Goal: Task Accomplishment & Management: Complete application form

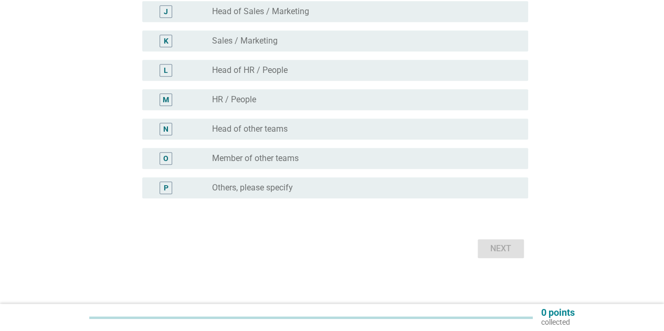
scroll to position [395, 0]
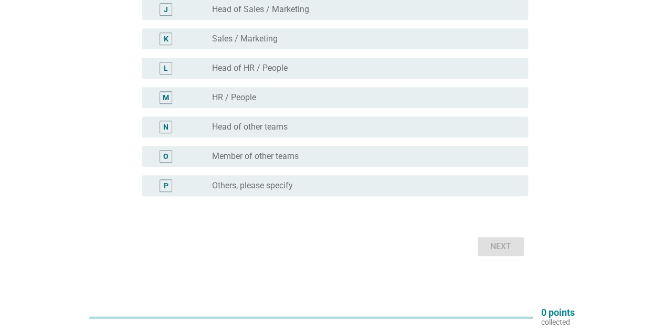
click at [269, 161] on label "Member of other teams" at bounding box center [255, 156] width 87 height 11
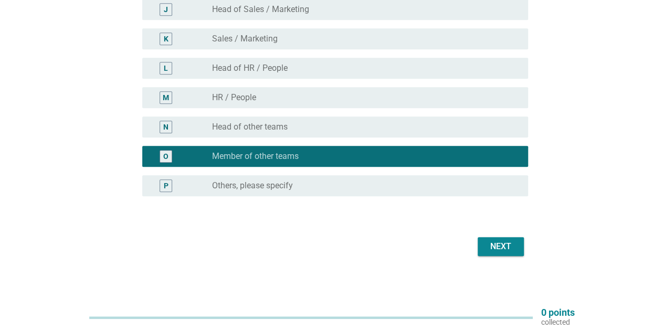
click at [495, 242] on div "Next" at bounding box center [500, 246] width 29 height 13
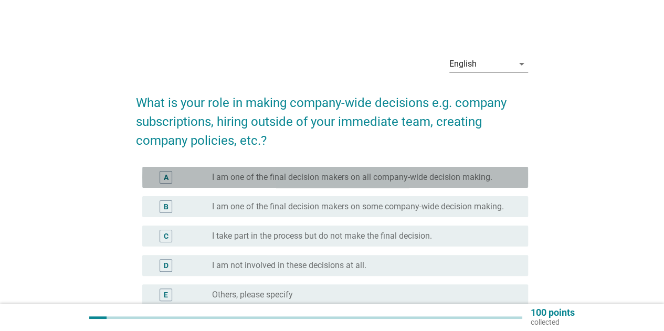
click at [364, 177] on label "I am one of the final decision makers on all company-wide decision making." at bounding box center [352, 177] width 280 height 11
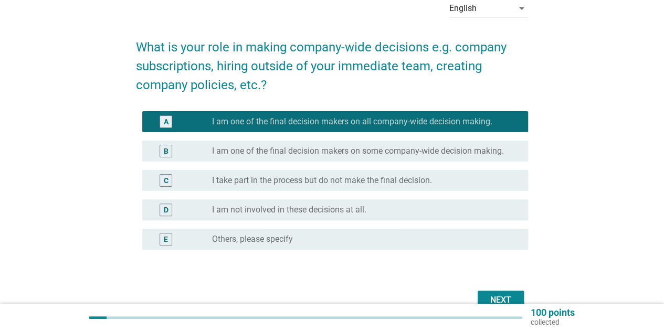
scroll to position [58, 0]
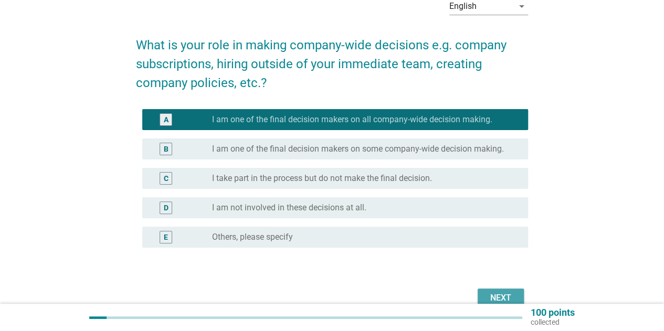
click at [512, 298] on div "Next" at bounding box center [500, 298] width 29 height 13
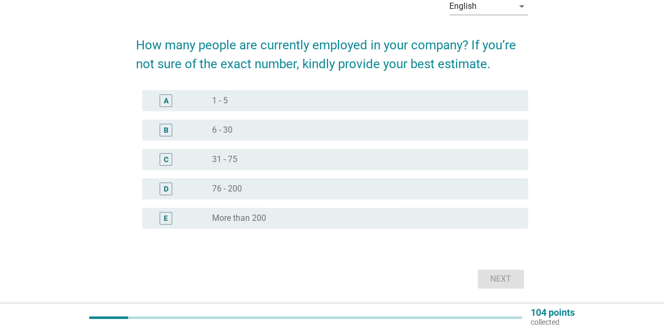
scroll to position [0, 0]
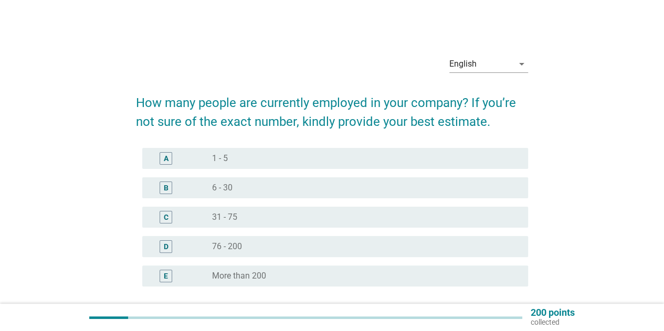
click at [277, 240] on div "D radio_button_unchecked 76 - 200" at bounding box center [335, 246] width 386 height 21
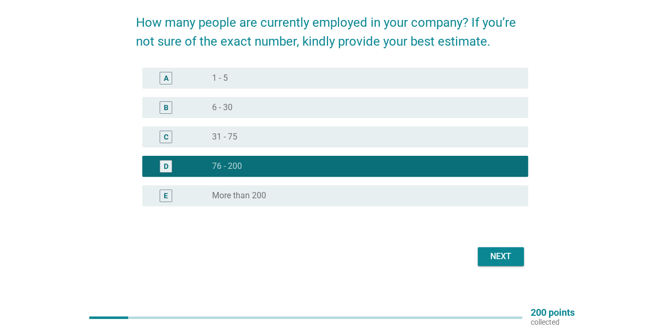
scroll to position [81, 0]
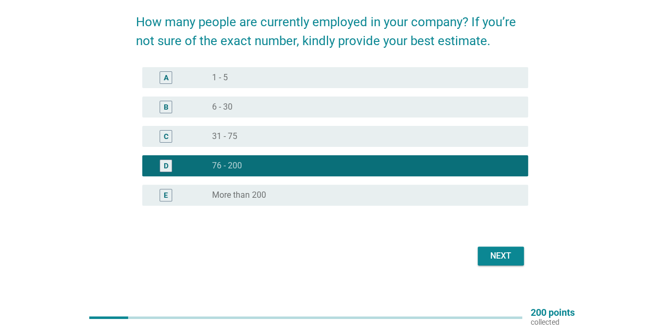
click at [503, 252] on div "Next" at bounding box center [500, 256] width 29 height 13
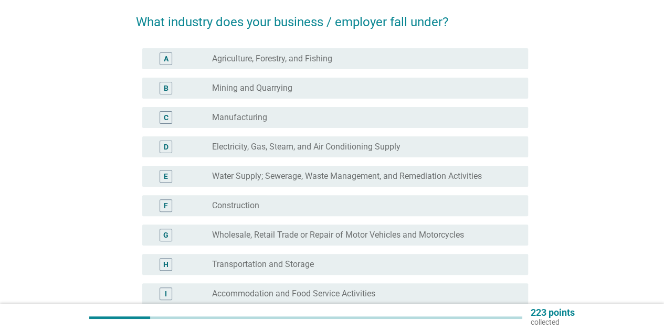
scroll to position [0, 0]
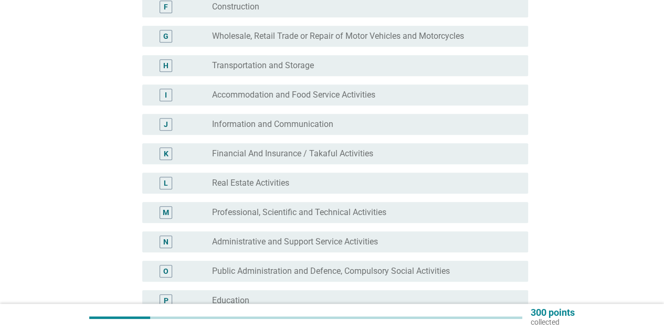
click at [309, 153] on label "Financial And Insurance / Takaful Activities" at bounding box center [292, 154] width 161 height 11
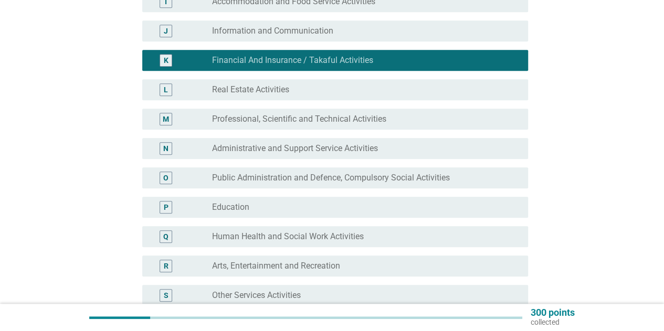
scroll to position [400, 0]
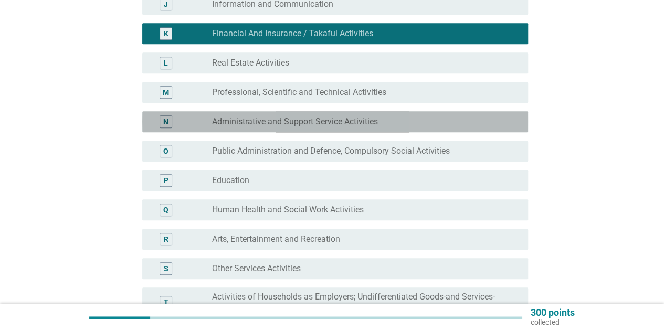
click at [303, 120] on label "Administrative and Support Service Activities" at bounding box center [295, 122] width 166 height 11
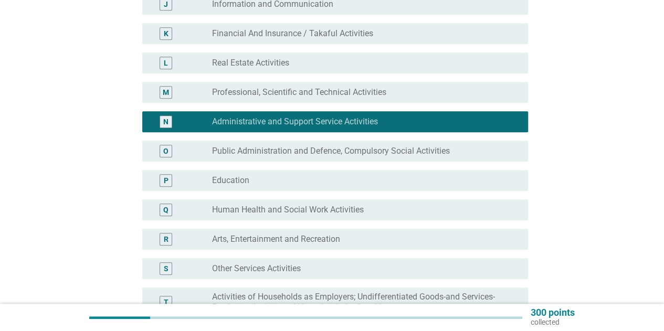
scroll to position [582, 0]
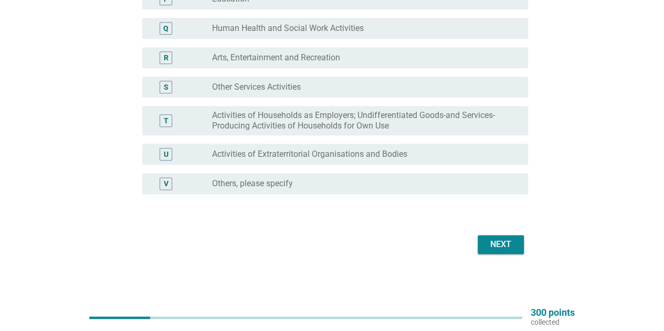
click at [506, 248] on div "Next" at bounding box center [500, 244] width 29 height 13
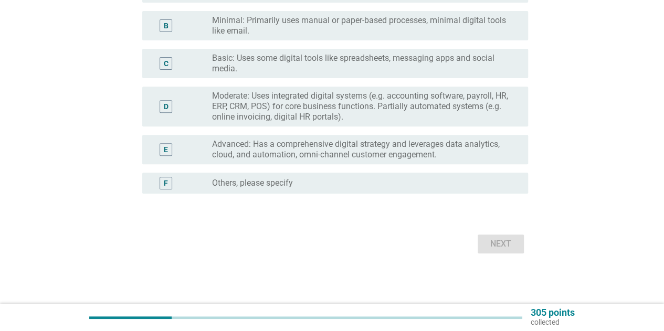
scroll to position [0, 0]
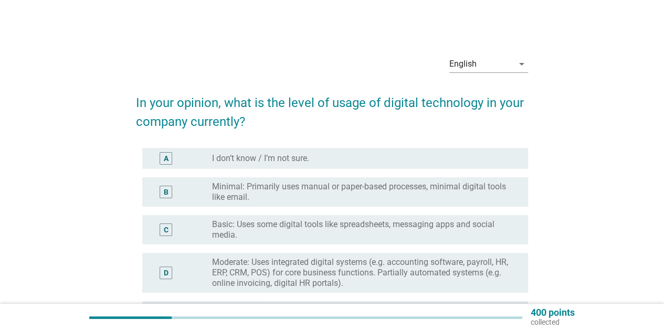
click at [336, 192] on label "Minimal: Primarily uses manual or paper-based processes, minimal digital tools …" at bounding box center [361, 192] width 299 height 21
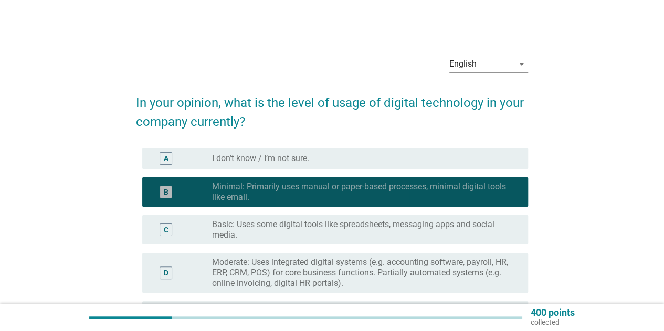
scroll to position [166, 0]
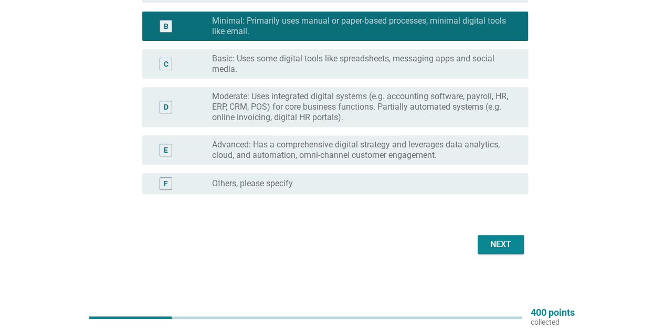
click at [499, 243] on div "Next" at bounding box center [500, 244] width 29 height 13
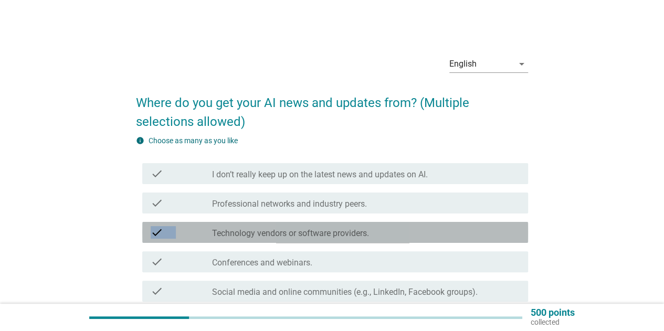
click at [308, 204] on label "Professional networks and industry peers." at bounding box center [289, 204] width 155 height 11
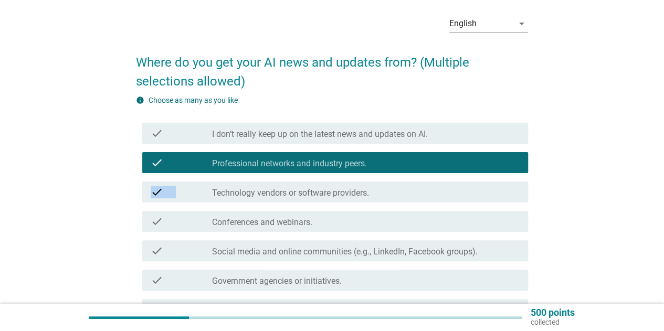
scroll to position [167, 0]
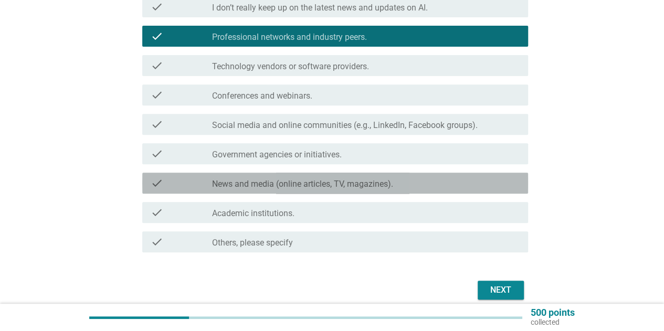
click at [398, 176] on div "check check_box_outline_blank News and media (online articles, TV, magazines)." at bounding box center [335, 183] width 386 height 21
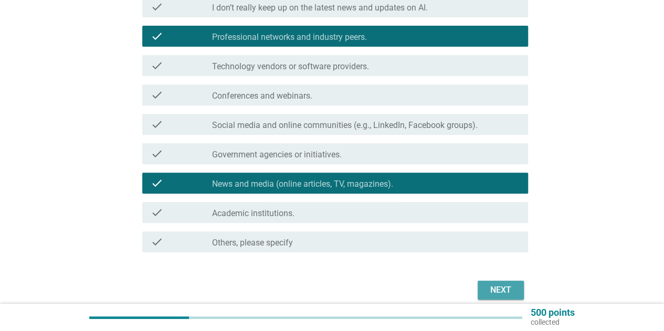
click at [499, 285] on div "Next" at bounding box center [500, 290] width 29 height 13
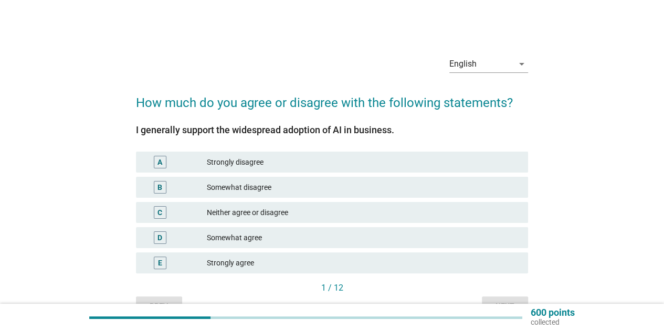
click at [362, 151] on div "A Strongly disagree" at bounding box center [332, 162] width 396 height 25
click at [324, 270] on div "E Strongly agree" at bounding box center [332, 263] width 392 height 21
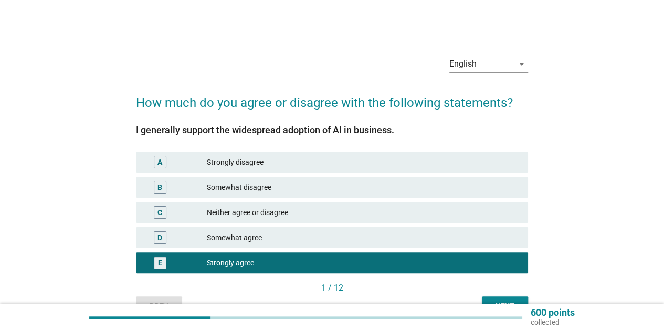
click at [507, 299] on button "Next" at bounding box center [505, 306] width 46 height 19
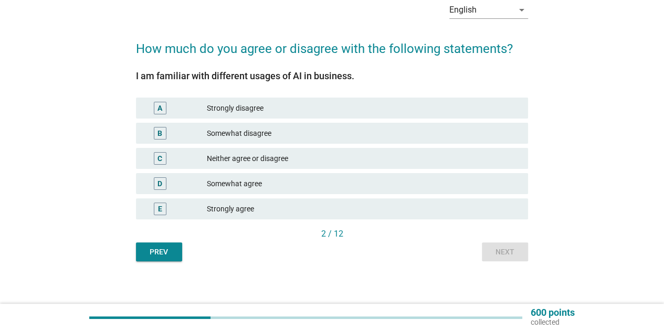
scroll to position [56, 0]
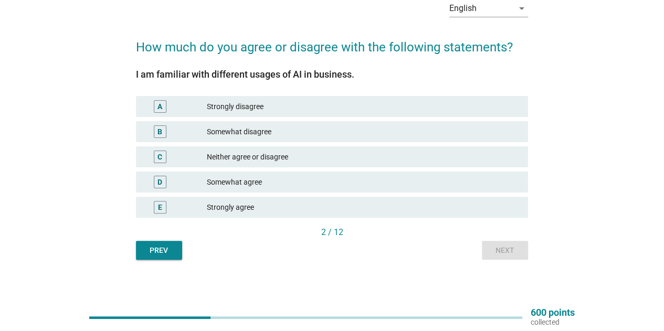
click at [384, 206] on div "Strongly agree" at bounding box center [363, 207] width 313 height 13
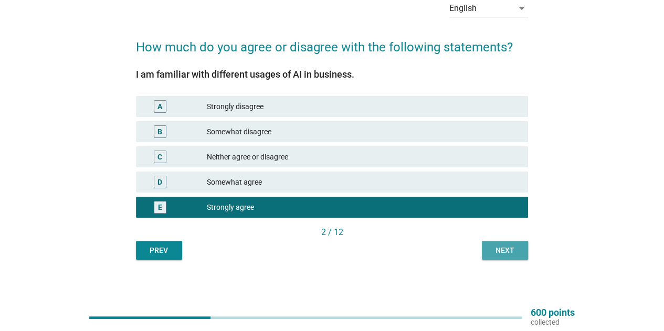
click at [511, 252] on div "Next" at bounding box center [504, 250] width 29 height 11
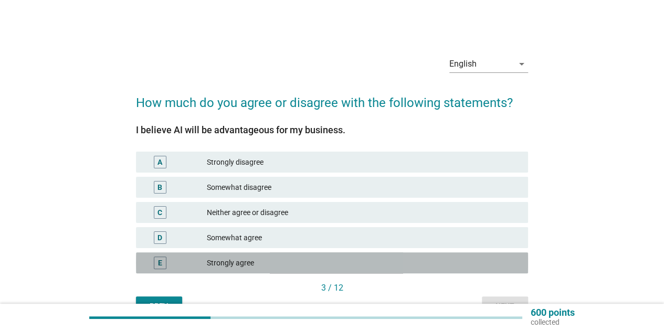
click at [354, 260] on div "Strongly agree" at bounding box center [363, 263] width 313 height 13
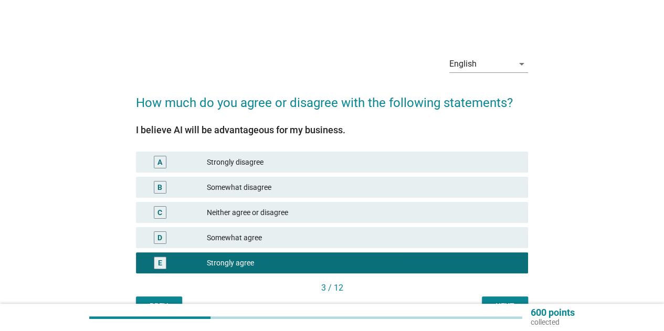
click at [517, 303] on div "Next" at bounding box center [504, 306] width 29 height 11
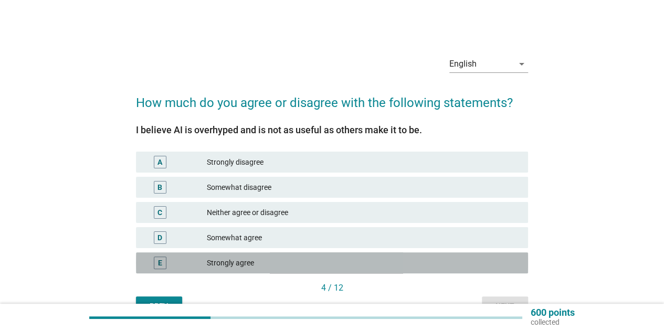
click at [386, 268] on div "Strongly agree" at bounding box center [363, 263] width 313 height 13
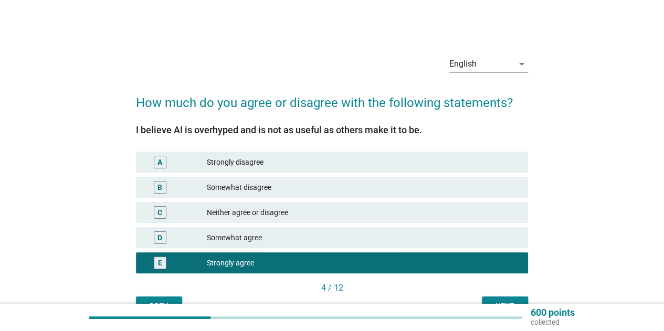
click at [499, 299] on button "Next" at bounding box center [505, 306] width 46 height 19
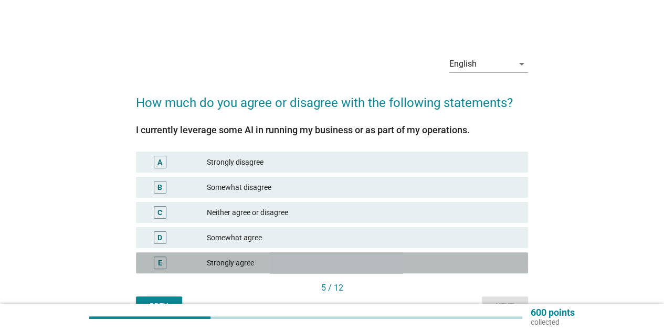
click at [362, 260] on div "Strongly agree" at bounding box center [363, 263] width 313 height 13
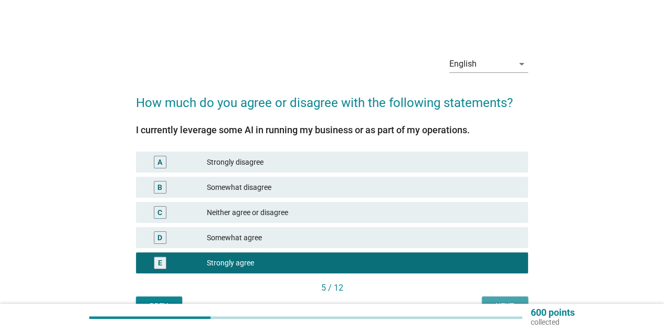
click at [500, 302] on div "Next" at bounding box center [504, 306] width 29 height 11
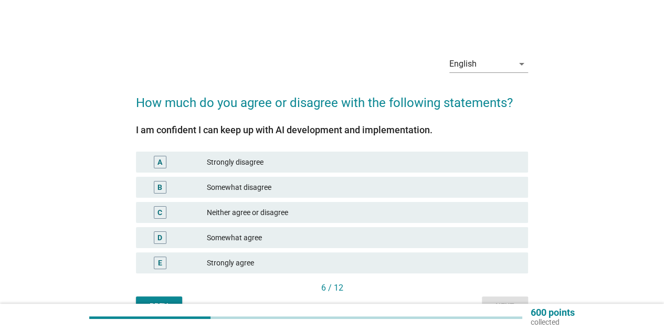
click at [403, 260] on div "Strongly agree" at bounding box center [363, 263] width 313 height 13
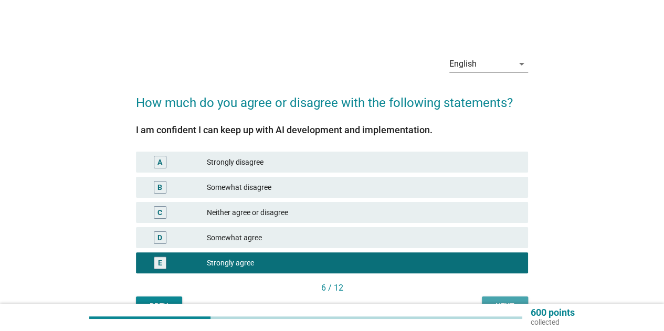
click at [512, 302] on div "Next" at bounding box center [504, 306] width 29 height 11
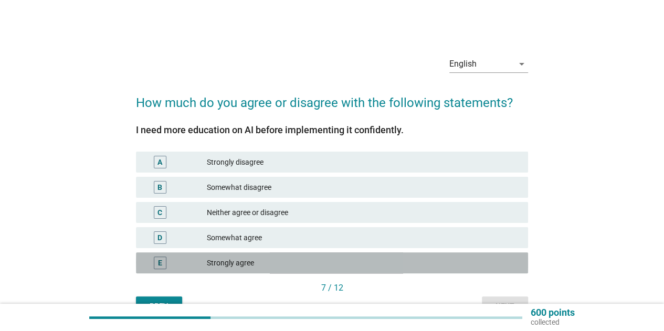
click at [408, 259] on div "Strongly agree" at bounding box center [363, 263] width 313 height 13
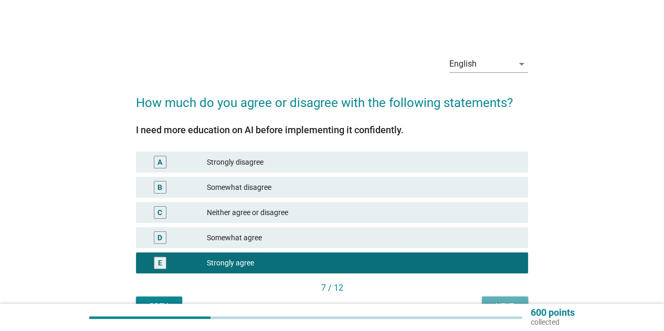
click at [508, 304] on div "English arrow_drop_down How much do you agree or disagree with the following st…" at bounding box center [332, 181] width 664 height 363
click at [507, 301] on div "Next" at bounding box center [504, 306] width 29 height 11
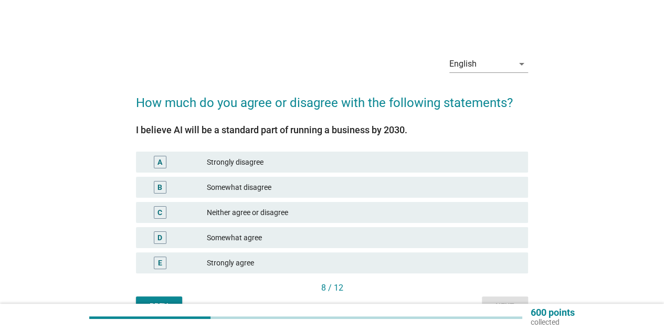
scroll to position [59, 0]
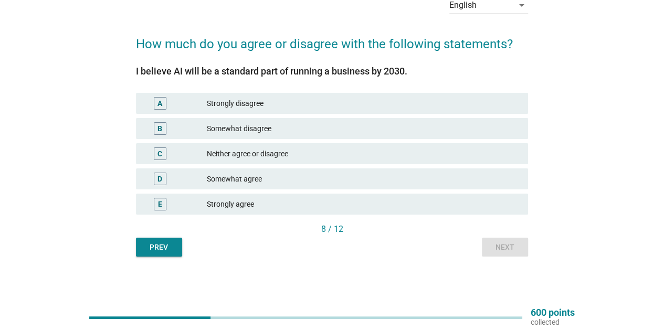
click at [434, 211] on div "E Strongly agree" at bounding box center [332, 204] width 392 height 21
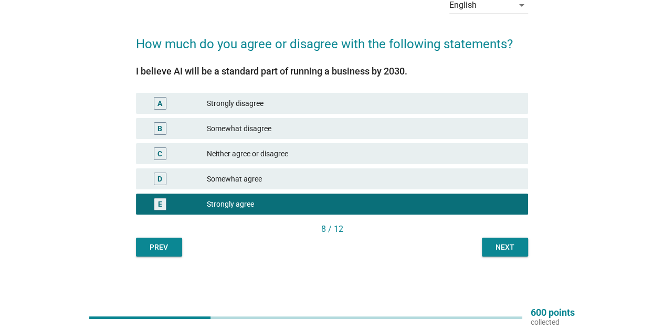
click at [514, 247] on div "Next" at bounding box center [504, 247] width 29 height 11
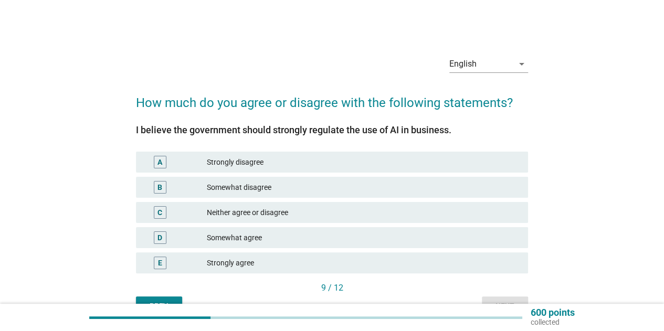
click at [394, 256] on div "E Strongly agree" at bounding box center [332, 263] width 392 height 21
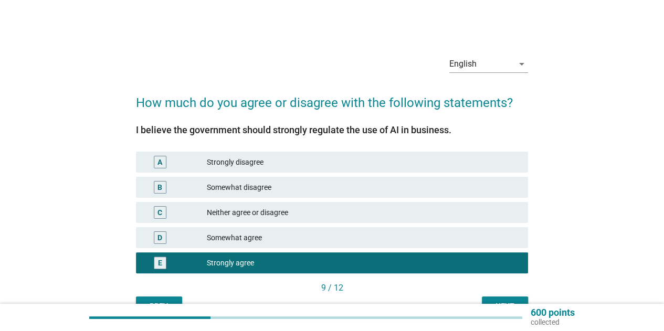
click at [498, 296] on div "9 / 12" at bounding box center [332, 289] width 392 height 15
click at [498, 299] on button "Next" at bounding box center [505, 306] width 46 height 19
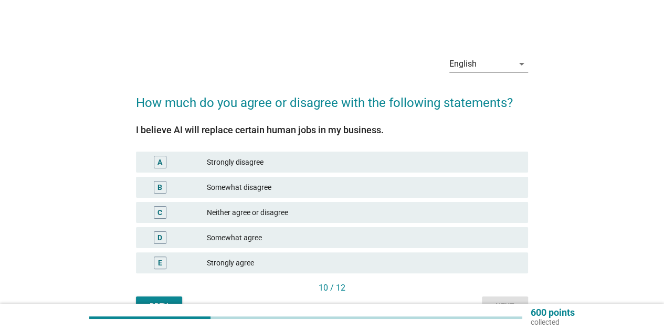
click at [453, 263] on div "Strongly agree" at bounding box center [363, 263] width 313 height 13
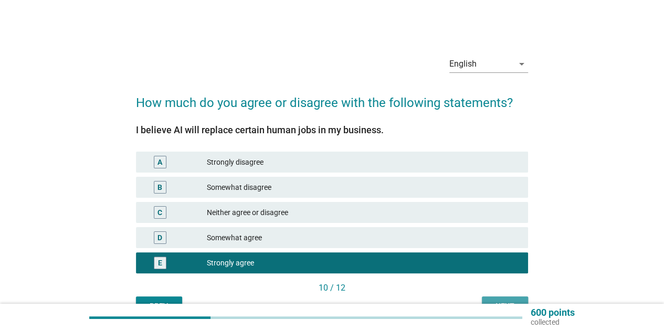
click at [511, 301] on div "Next" at bounding box center [504, 306] width 29 height 11
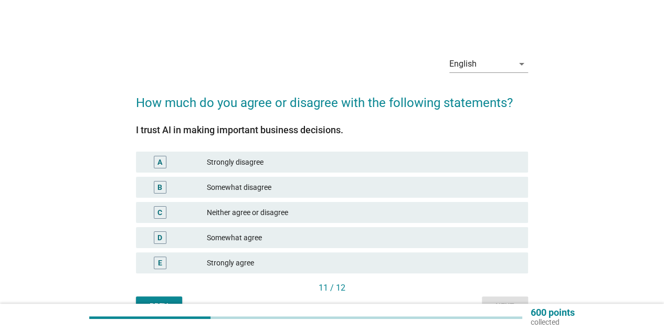
click at [442, 265] on div "Strongly agree" at bounding box center [363, 263] width 313 height 13
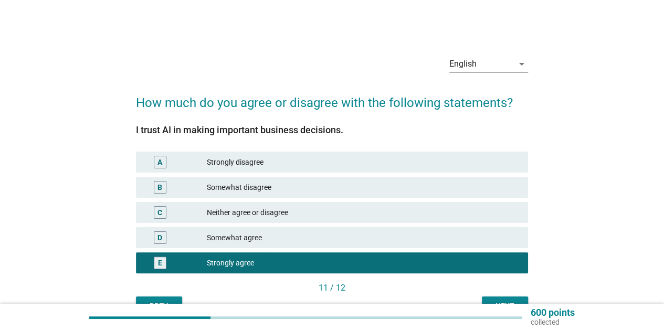
click at [502, 301] on div "Next" at bounding box center [504, 306] width 29 height 11
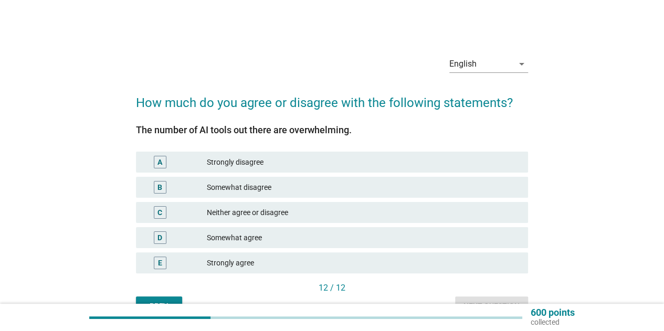
click at [461, 255] on div "E Strongly agree" at bounding box center [332, 263] width 392 height 21
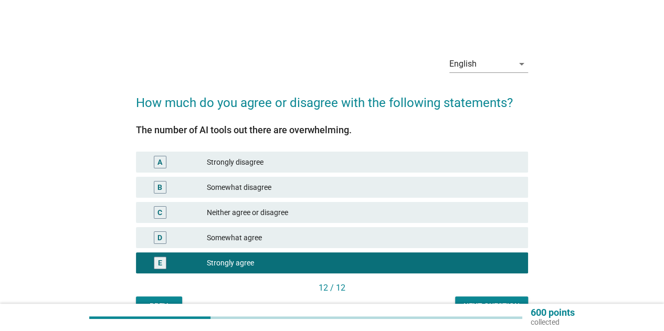
click at [493, 295] on div "12 / 12" at bounding box center [332, 289] width 392 height 15
click at [491, 300] on button "Next question" at bounding box center [491, 306] width 73 height 19
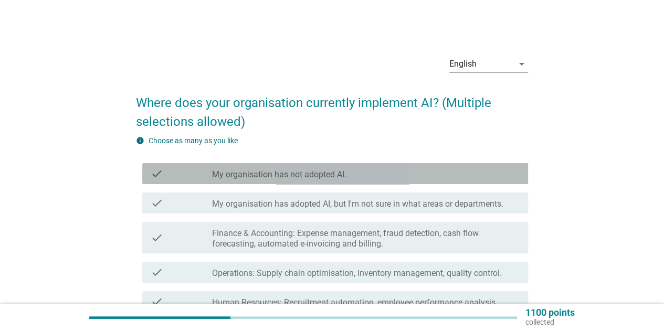
click at [323, 174] on label "My organisation has not adopted AI." at bounding box center [279, 175] width 134 height 11
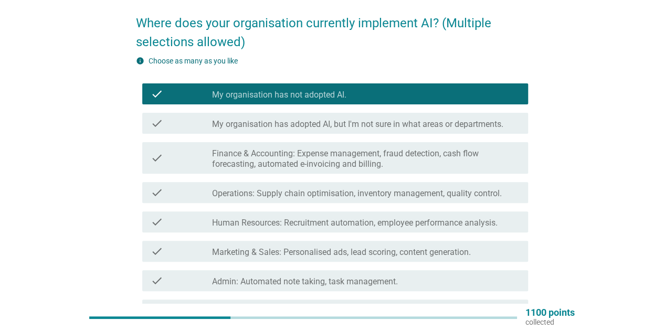
scroll to position [71, 0]
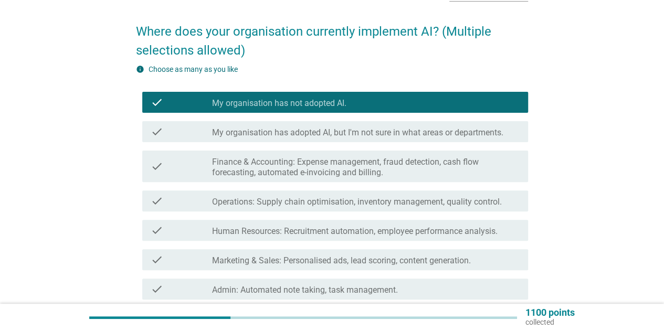
click at [319, 103] on label "My organisation has not adopted AI." at bounding box center [279, 103] width 134 height 11
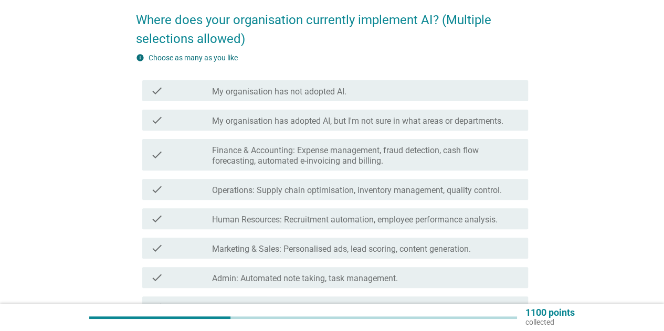
click at [357, 156] on label "Finance & Accounting: Expense management, fraud detection, cash flow forecastin…" at bounding box center [366, 155] width 308 height 21
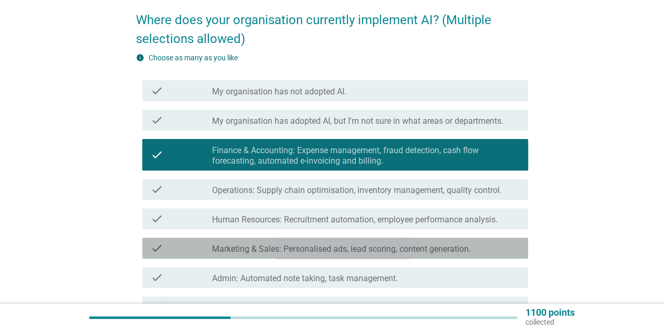
click at [346, 247] on label "Marketing & Sales: Personalised ads, lead scoring, content generation." at bounding box center [341, 249] width 259 height 11
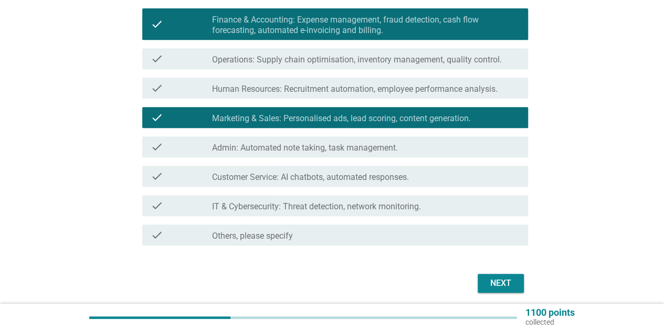
scroll to position [214, 0]
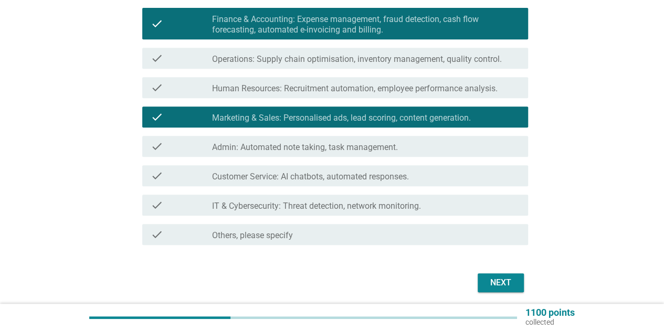
click at [335, 160] on div "check check_box_outline_blank Admin: Automated note taking, task management." at bounding box center [332, 146] width 392 height 29
click at [368, 175] on label "Customer Service: AI chatbots, automated responses." at bounding box center [310, 177] width 197 height 11
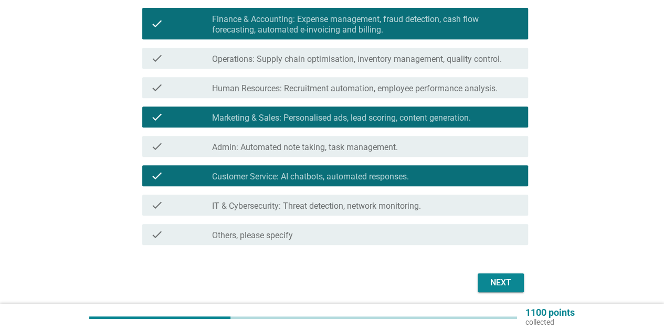
click at [500, 292] on div "Next" at bounding box center [332, 282] width 392 height 25
click at [496, 285] on div "Next" at bounding box center [500, 283] width 29 height 13
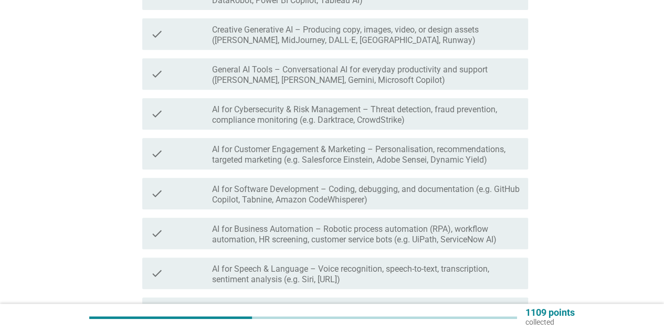
scroll to position [0, 0]
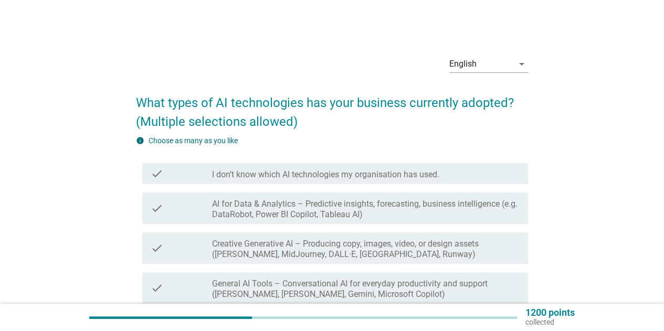
click at [388, 212] on label "AI for Data & Analytics – Predictive insights, forecasting, business intelligen…" at bounding box center [366, 209] width 308 height 21
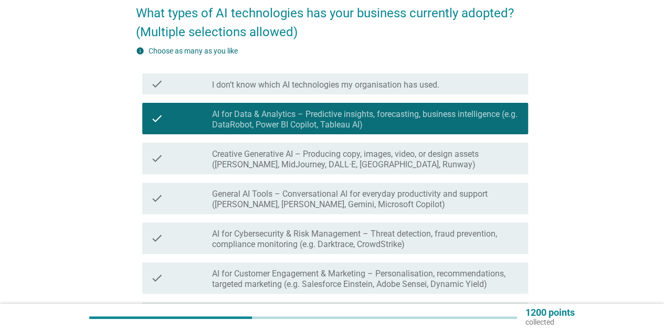
scroll to position [90, 0]
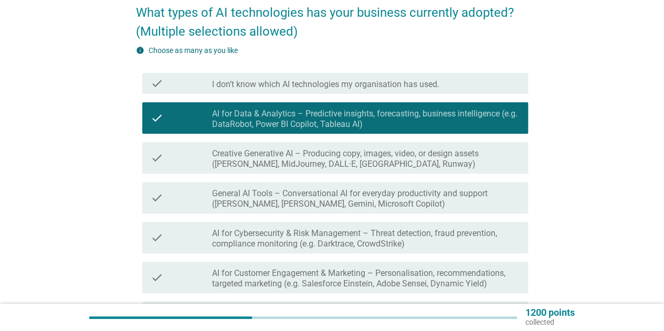
click at [370, 216] on div "check check_box_outline_blank General AI Tools – Conversational AI for everyday…" at bounding box center [332, 198] width 392 height 40
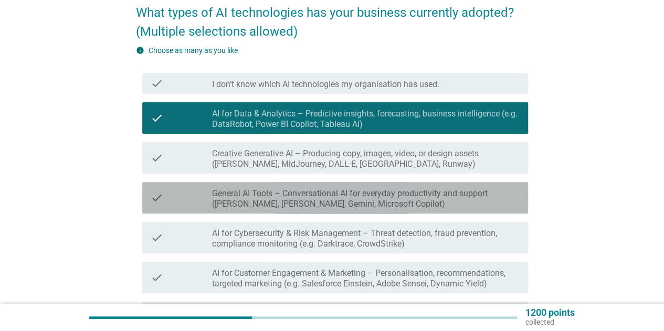
click at [358, 194] on label "General AI Tools – Conversational AI for everyday productivity and support ([PE…" at bounding box center [366, 199] width 308 height 21
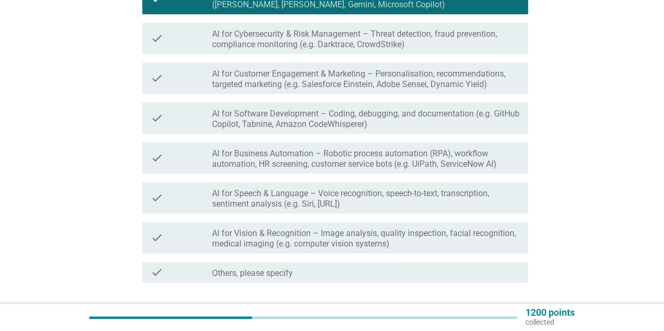
scroll to position [312, 0]
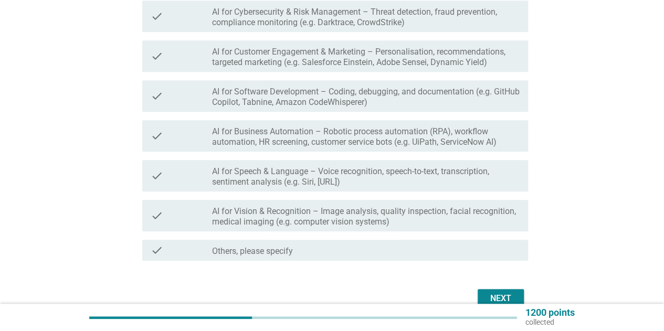
click at [387, 151] on div "check check_box_outline_blank AI for Business Automation – Robotic process auto…" at bounding box center [335, 136] width 386 height 32
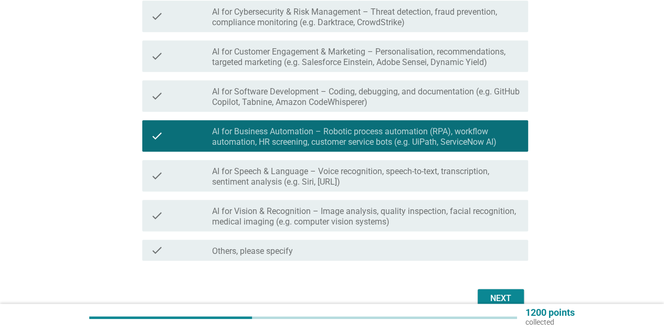
click at [488, 294] on div "Next" at bounding box center [500, 298] width 29 height 13
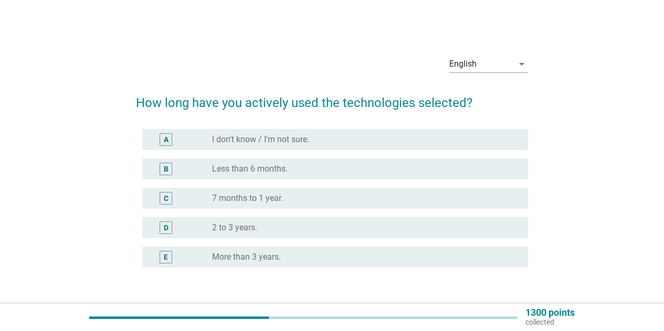
scroll to position [34, 0]
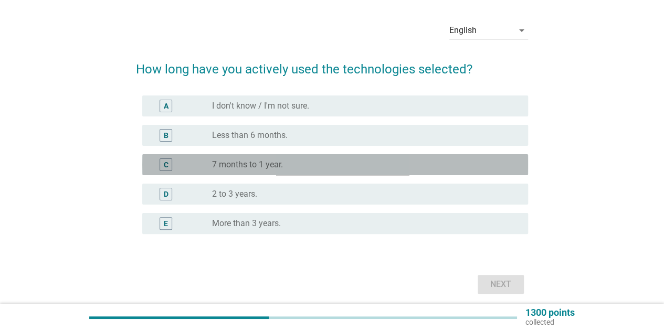
click at [276, 156] on div "C radio_button_unchecked 7 months to 1 year." at bounding box center [335, 164] width 386 height 21
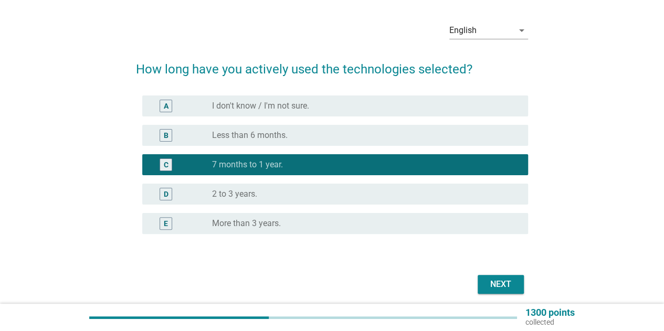
click at [509, 286] on div "Next" at bounding box center [500, 284] width 29 height 13
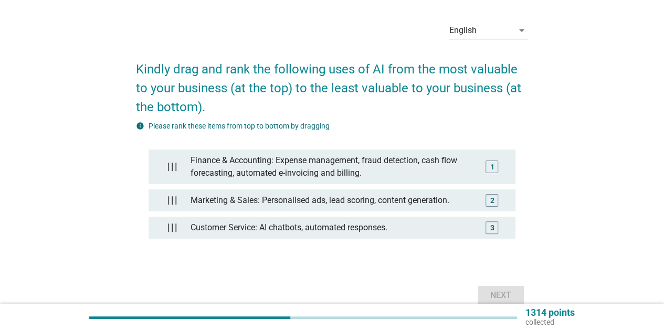
scroll to position [0, 0]
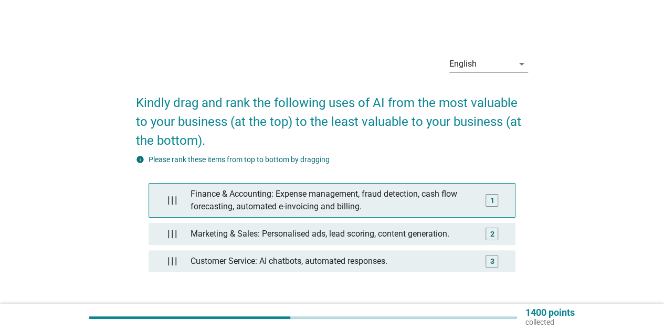
click at [466, 203] on div "Finance & Accounting: Expense management, fraud detection, cash flow forecastin…" at bounding box center [331, 201] width 291 height 34
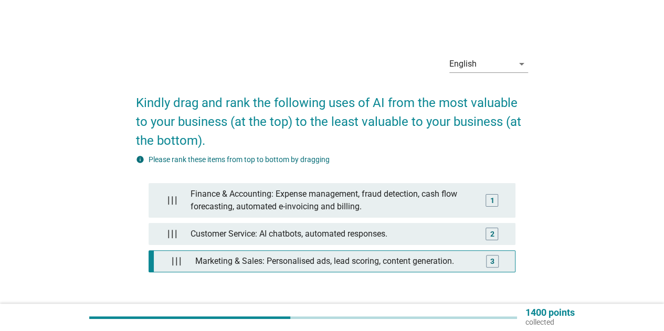
click at [377, 257] on div "Marketing & Sales: Personalised ads, lead scoring, content generation." at bounding box center [334, 261] width 287 height 21
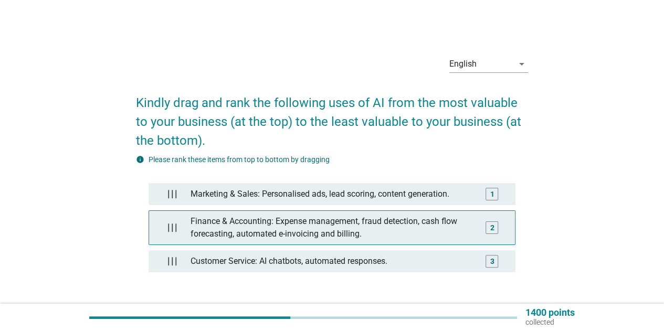
click at [343, 222] on div "Finance & Accounting: Expense management, fraud detection, cash flow forecastin…" at bounding box center [331, 228] width 291 height 34
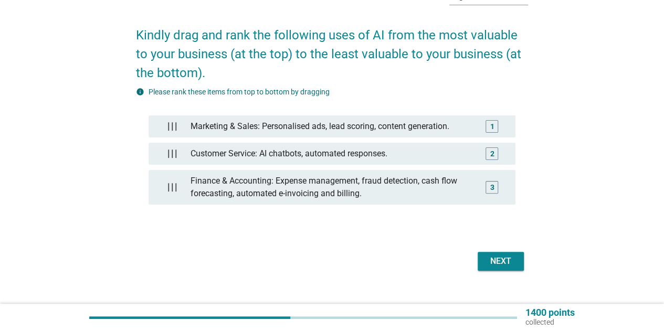
scroll to position [70, 0]
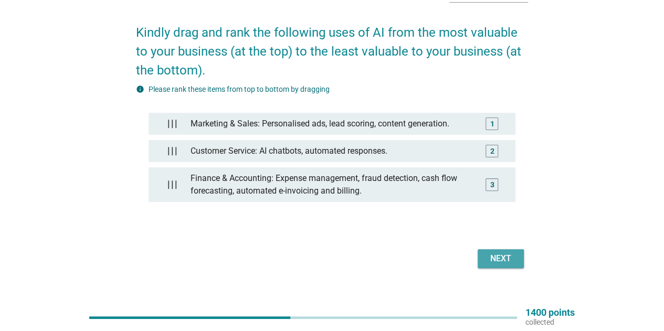
click at [508, 259] on div "Next" at bounding box center [500, 259] width 29 height 13
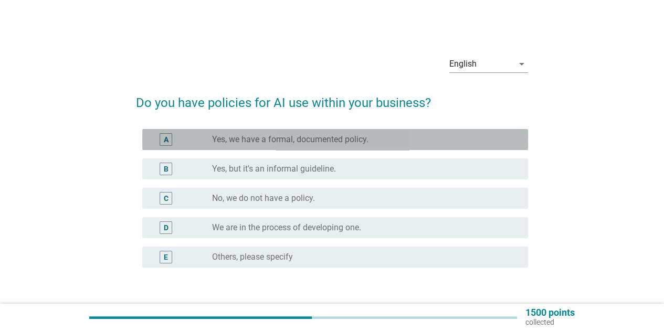
click at [253, 138] on label "Yes, we have a formal, documented policy." at bounding box center [290, 139] width 156 height 11
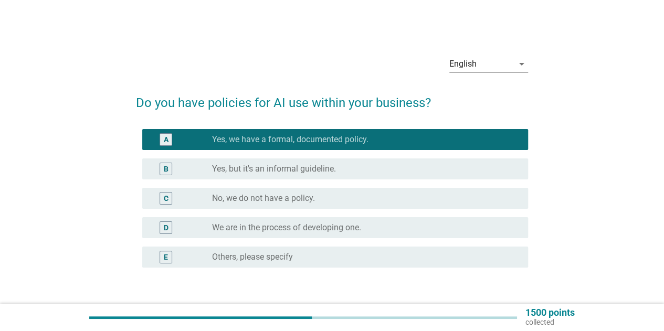
scroll to position [74, 0]
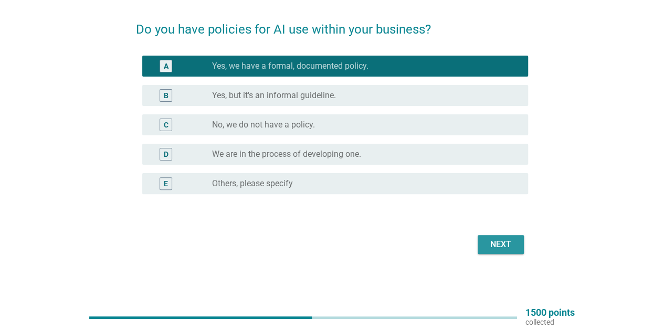
click at [517, 249] on button "Next" at bounding box center [501, 244] width 46 height 19
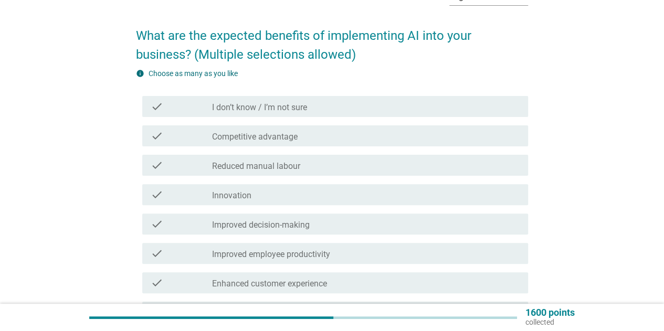
scroll to position [70, 0]
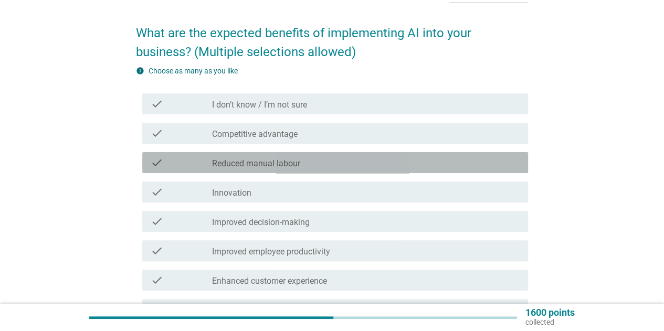
click at [283, 162] on label "Reduced manual labour" at bounding box center [256, 164] width 88 height 11
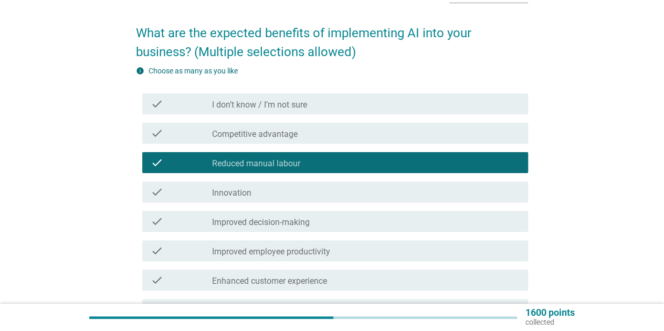
click at [283, 196] on div "check_box_outline_blank Innovation" at bounding box center [366, 192] width 308 height 13
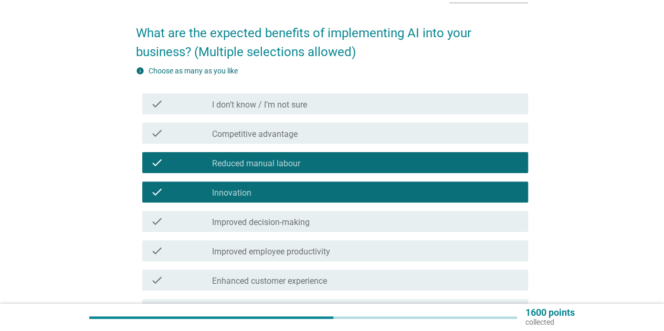
click at [284, 223] on label "Improved decision-making" at bounding box center [261, 222] width 98 height 11
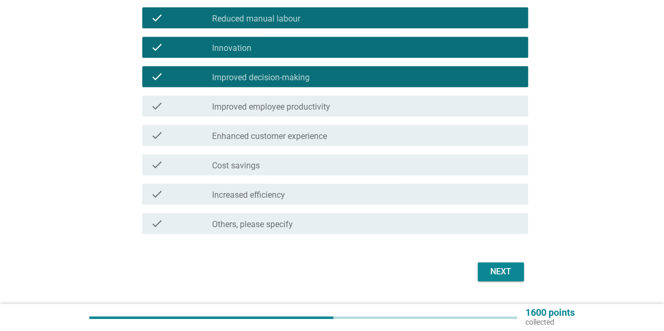
scroll to position [243, 0]
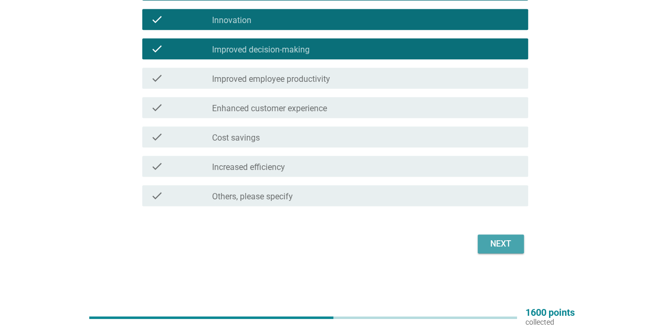
click at [479, 242] on button "Next" at bounding box center [501, 244] width 46 height 19
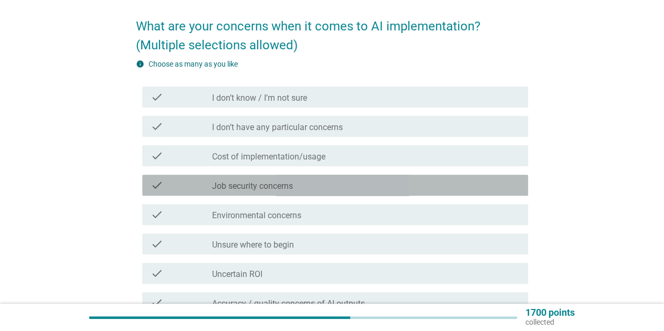
click at [282, 191] on label "Job security concerns" at bounding box center [252, 186] width 81 height 11
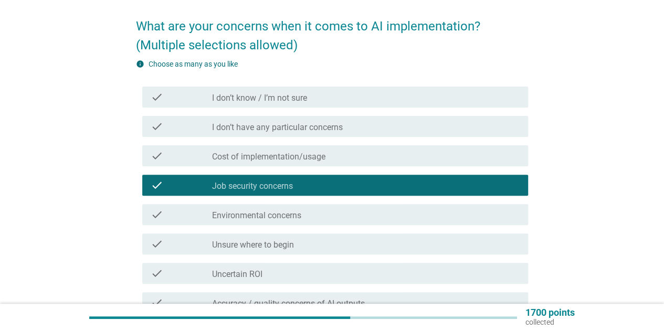
click at [283, 251] on div "check check_box_outline_blank Unsure where to begin" at bounding box center [335, 244] width 386 height 21
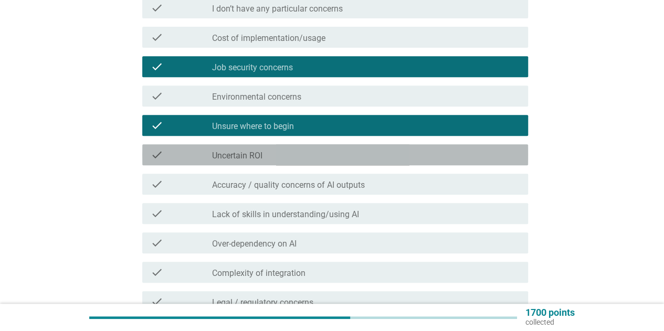
click at [312, 162] on div "check check_box_outline_blank Uncertain ROI" at bounding box center [335, 154] width 386 height 21
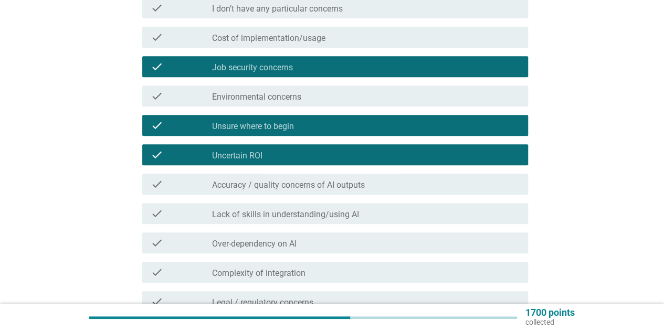
scroll to position [419, 0]
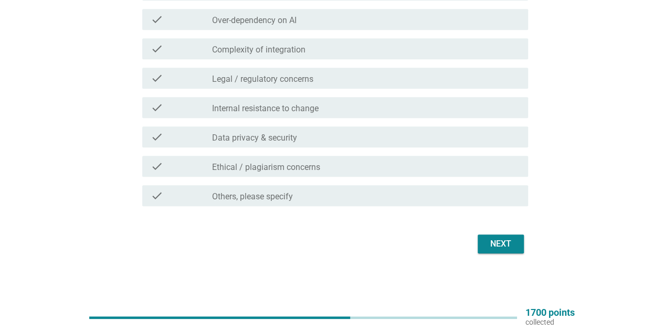
click at [479, 245] on button "Next" at bounding box center [501, 244] width 46 height 19
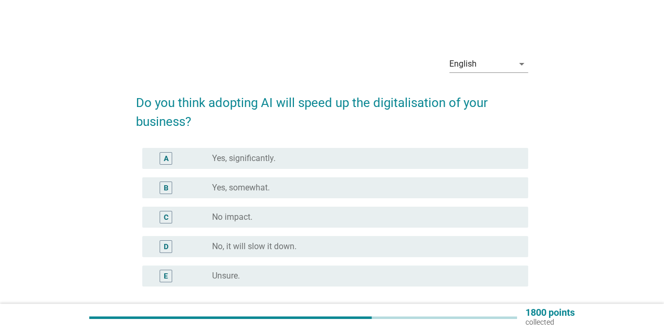
click at [312, 162] on div "radio_button_unchecked Yes, significantly." at bounding box center [361, 158] width 299 height 11
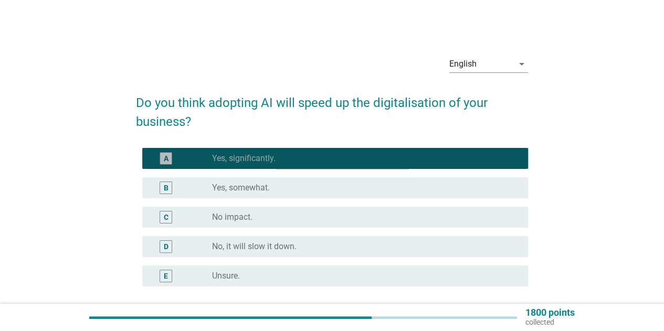
scroll to position [92, 0]
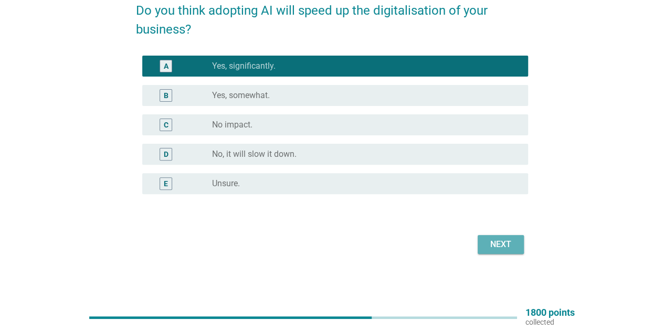
click at [503, 244] on div "Next" at bounding box center [500, 244] width 29 height 13
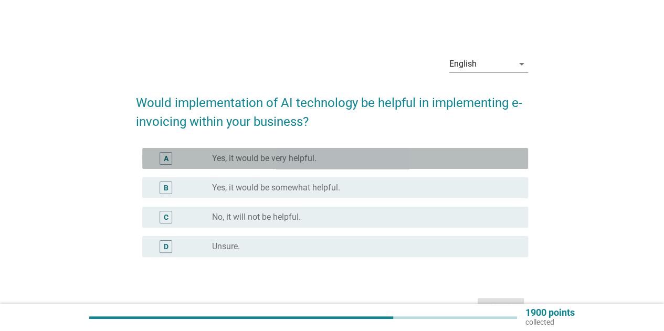
click at [295, 169] on div "A radio_button_unchecked Yes, it would be very helpful." at bounding box center [335, 158] width 386 height 21
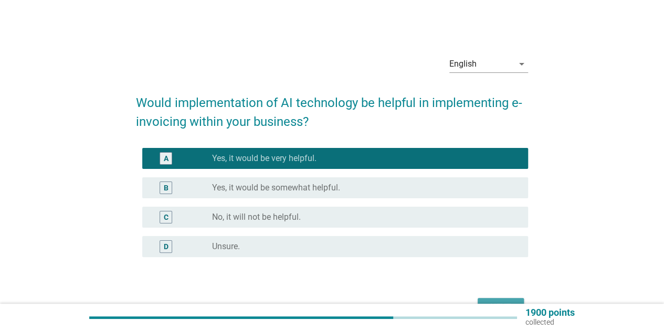
click at [493, 298] on button "Next" at bounding box center [501, 307] width 46 height 19
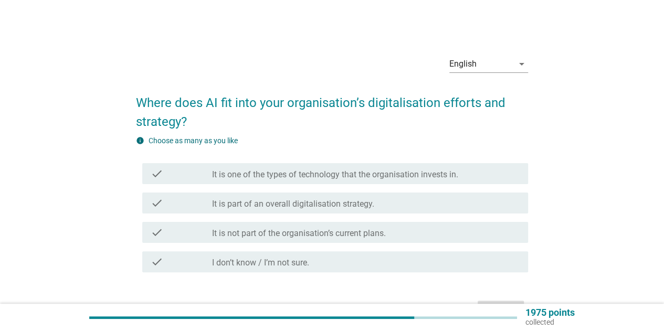
drag, startPoint x: 480, startPoint y: 279, endPoint x: 479, endPoint y: 264, distance: 14.7
click at [474, 265] on form "Where does AI fit into your organisation’s digitalisation efforts and strategy?…" at bounding box center [332, 203] width 392 height 240
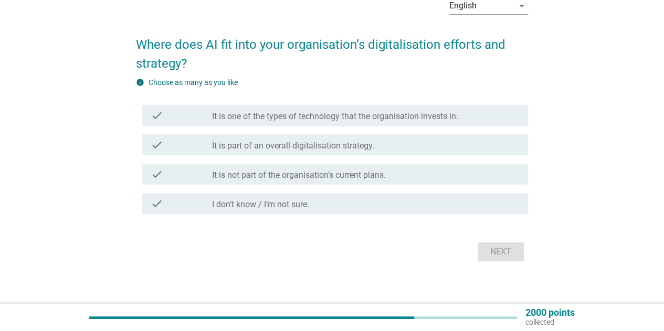
scroll to position [63, 0]
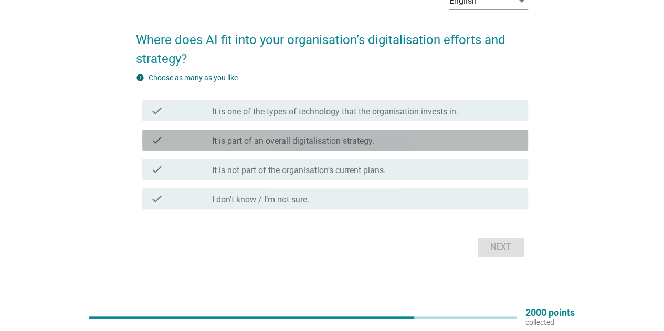
click at [315, 145] on label "It is part of an overall digitalisation strategy." at bounding box center [293, 141] width 162 height 11
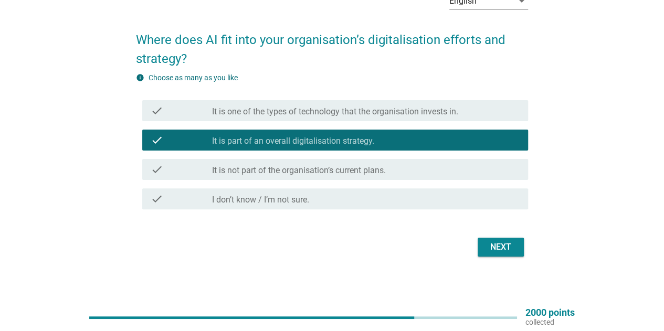
click at [330, 109] on label "It is one of the types of technology that the organisation invests in." at bounding box center [335, 112] width 246 height 11
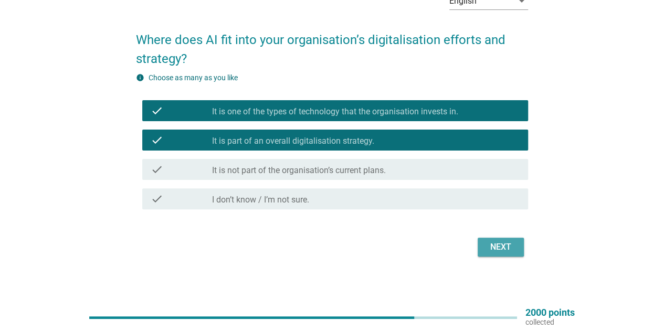
click at [507, 239] on button "Next" at bounding box center [501, 247] width 46 height 19
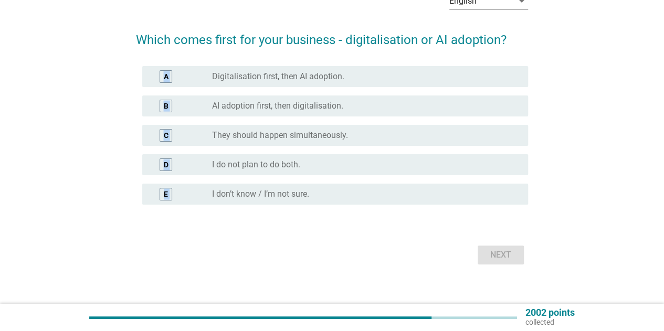
scroll to position [0, 0]
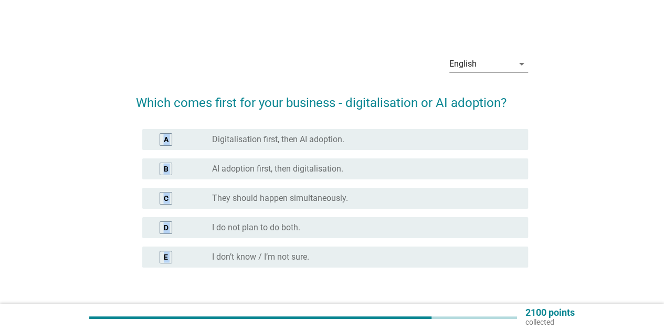
click at [285, 138] on label "Digitalisation first, then AI adoption." at bounding box center [278, 139] width 132 height 11
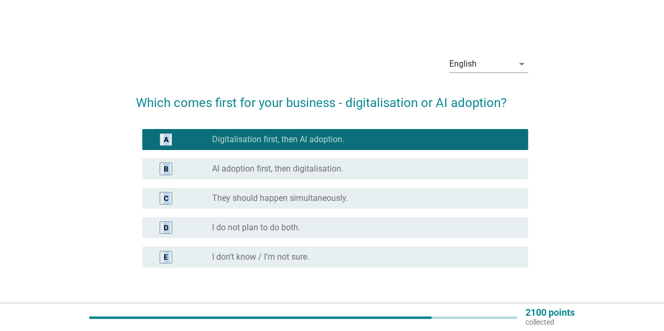
scroll to position [74, 0]
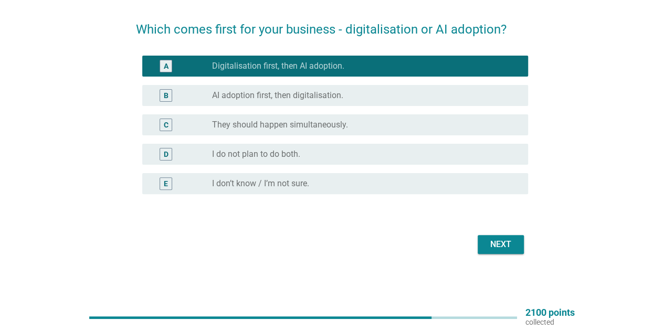
click at [351, 103] on div "B radio_button_unchecked AI adoption first, then digitalisation." at bounding box center [335, 95] width 386 height 21
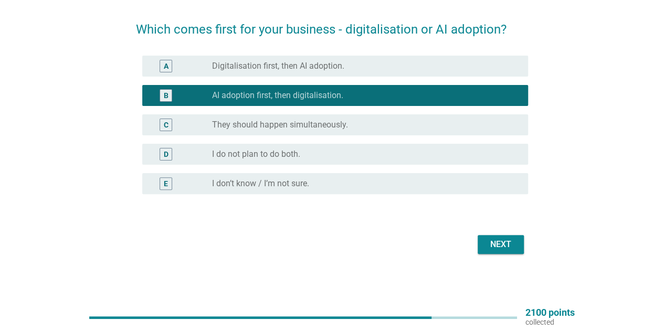
click at [340, 71] on div "radio_button_unchecked Digitalisation first, then AI adoption." at bounding box center [366, 66] width 308 height 13
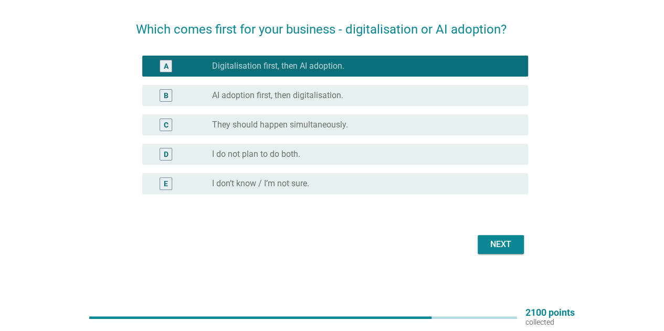
click at [509, 246] on div "Next" at bounding box center [500, 244] width 29 height 13
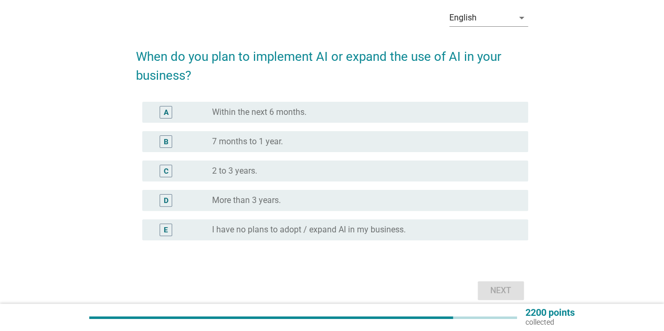
scroll to position [47, 0]
click at [355, 142] on div "radio_button_unchecked 7 months to 1 year." at bounding box center [361, 141] width 299 height 11
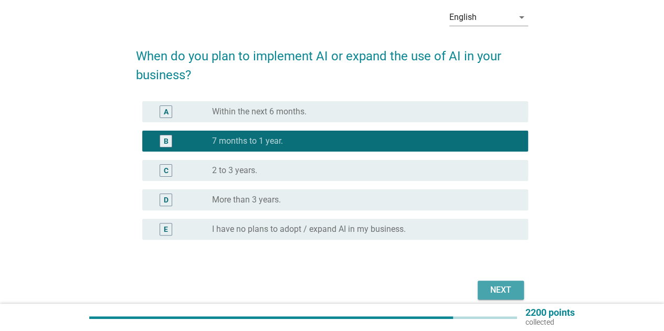
click at [505, 287] on div "Next" at bounding box center [500, 290] width 29 height 13
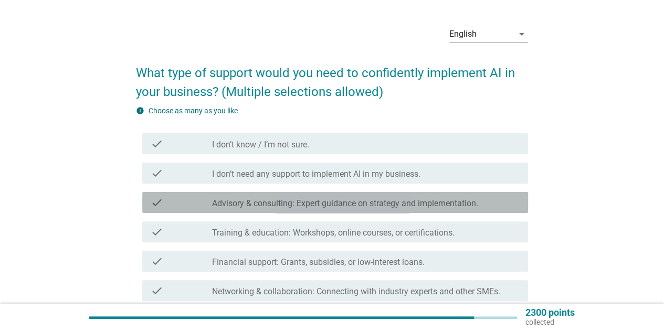
click at [311, 205] on label "Advisory & consulting: Expert guidance on strategy and implementation." at bounding box center [345, 203] width 266 height 11
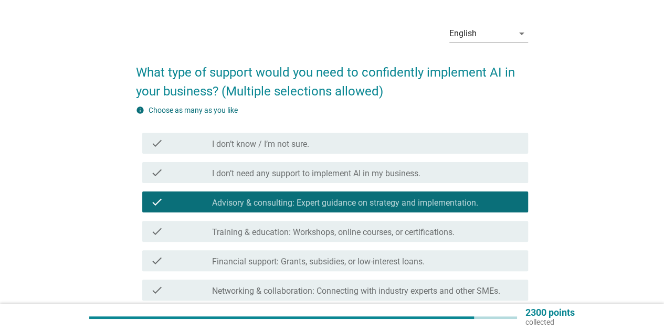
click at [298, 245] on div "check check_box_outline_blank Training & education: Workshops, online courses, …" at bounding box center [332, 231] width 392 height 29
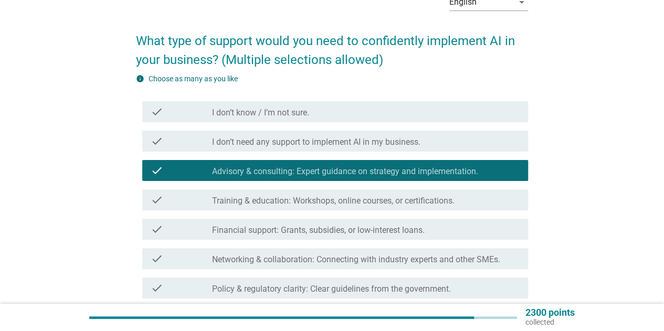
click at [298, 238] on div "check check_box_outline_blank Financial support: Grants, subsidies, or low-inte…" at bounding box center [335, 229] width 386 height 21
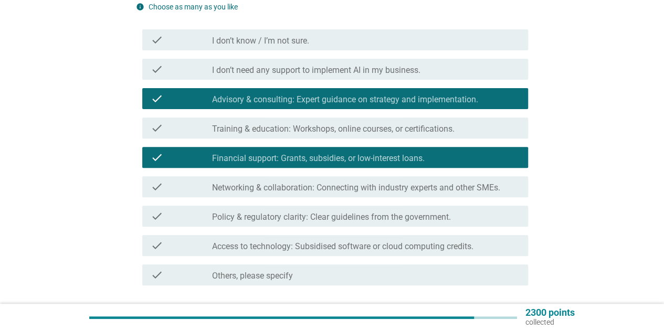
click at [300, 217] on label "Policy & regulatory clarity: Clear guidelines from the government." at bounding box center [331, 217] width 239 height 11
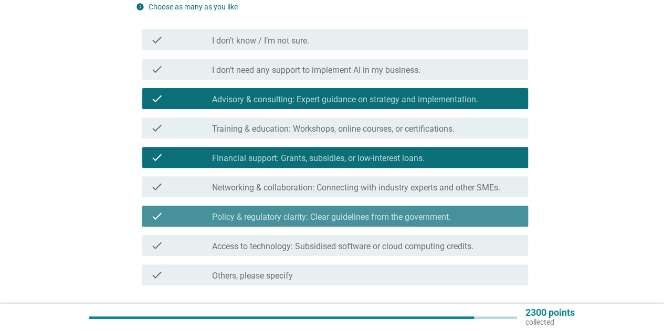
scroll to position [213, 0]
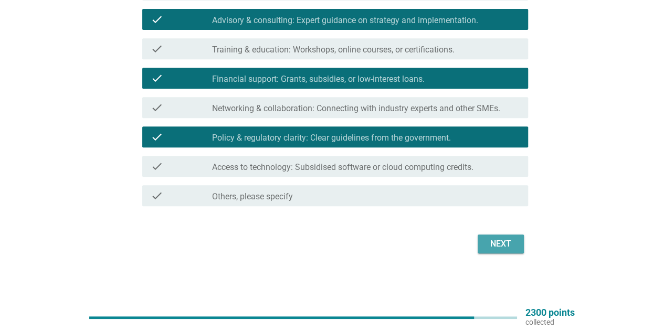
click at [496, 248] on div "Next" at bounding box center [500, 244] width 29 height 13
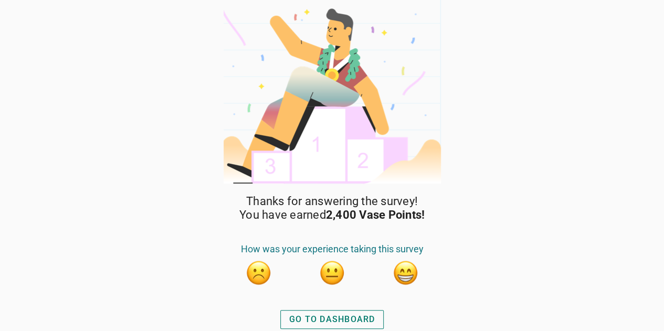
scroll to position [1, 0]
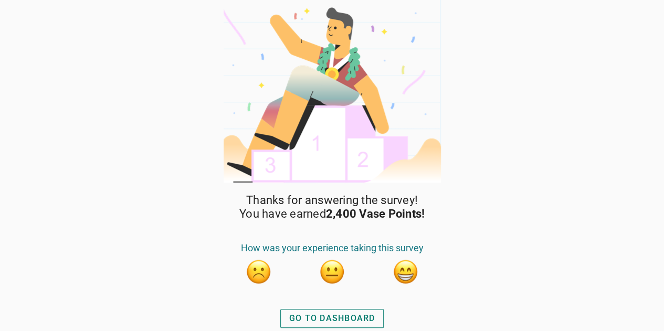
click at [407, 273] on button "button" at bounding box center [406, 272] width 26 height 26
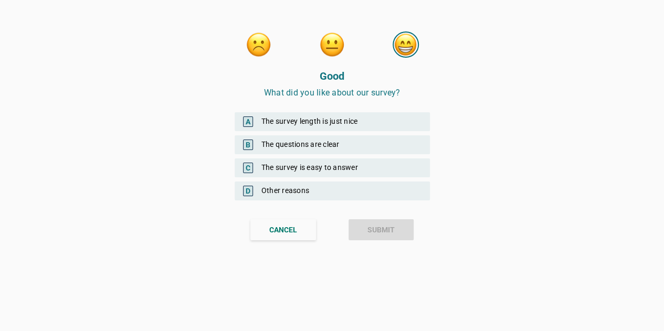
click at [326, 125] on div "A The survey length is just nice" at bounding box center [332, 121] width 195 height 19
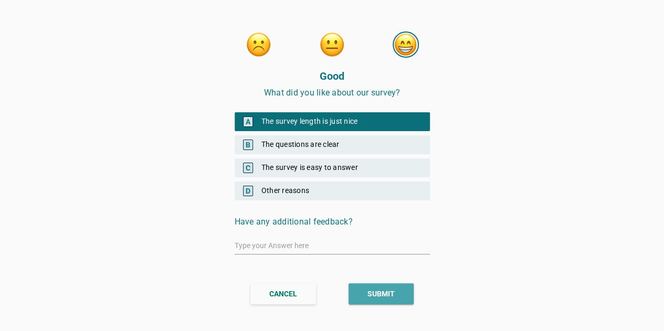
click at [386, 297] on div "SUBMIT" at bounding box center [381, 294] width 27 height 11
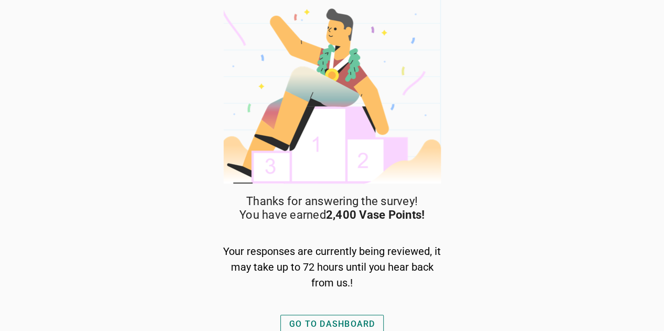
scroll to position [5, 0]
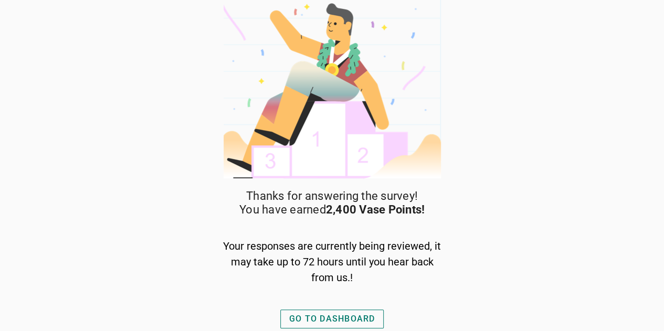
click at [354, 319] on div "GO TO DASHBOARD" at bounding box center [332, 319] width 86 height 13
